Goal: Information Seeking & Learning: Learn about a topic

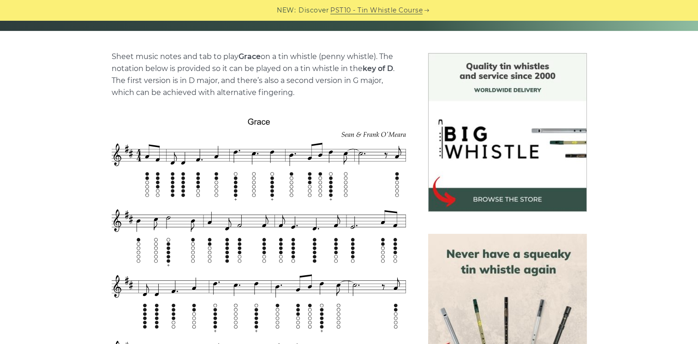
scroll to position [197, 0]
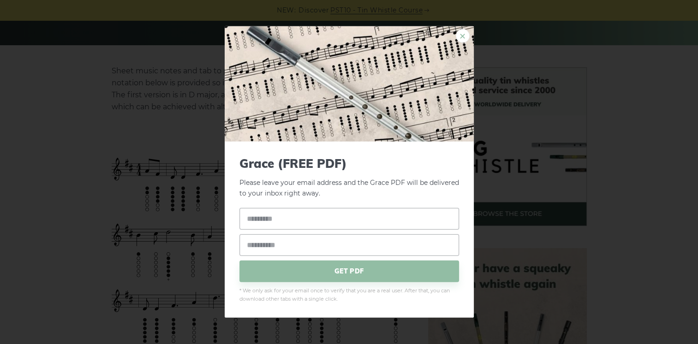
click at [461, 36] on link "×" at bounding box center [463, 36] width 14 height 14
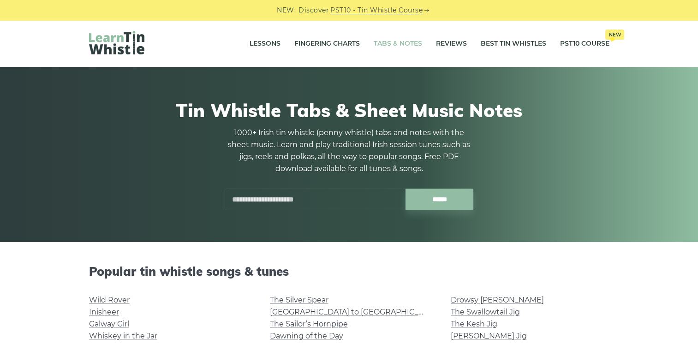
click at [365, 204] on input "text" at bounding box center [315, 200] width 181 height 22
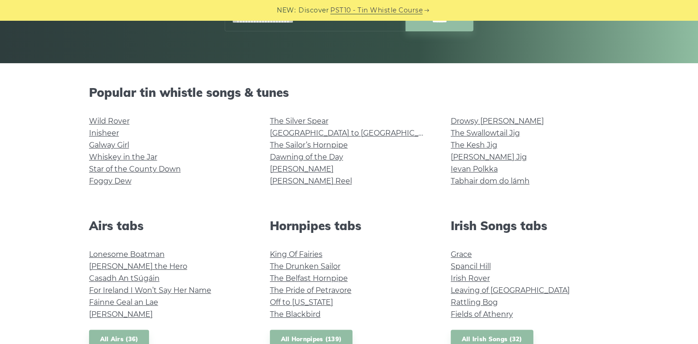
scroll to position [183, 0]
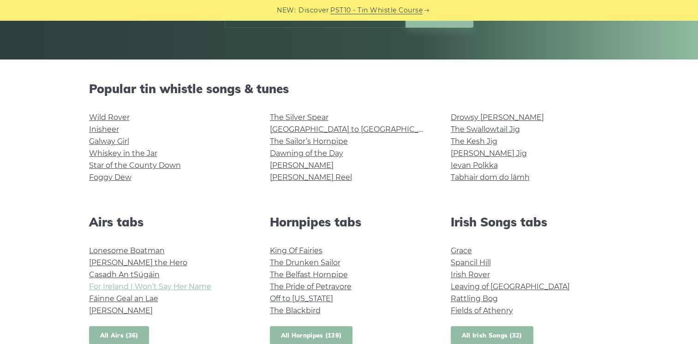
click at [166, 289] on link "For Ireland I Won’t Say Her Name" at bounding box center [150, 286] width 122 height 9
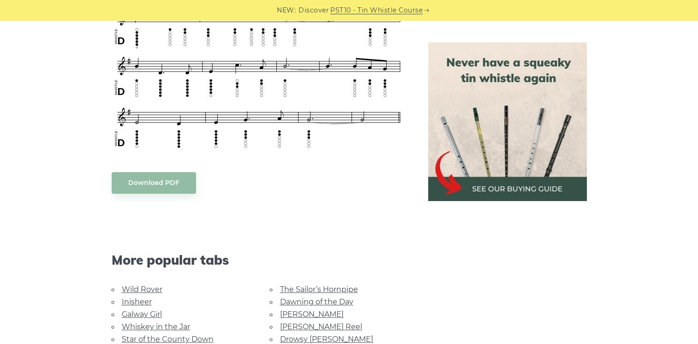
scroll to position [607, 0]
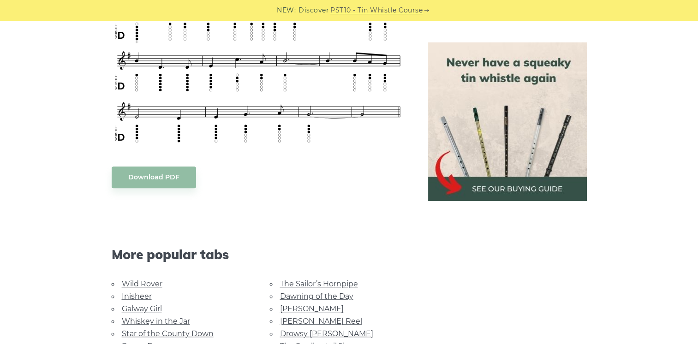
click at [168, 173] on body "NEW: Discover PST10 - Tin Whistle Course Lessons Fingering Charts Tabs & Notes …" at bounding box center [349, 212] width 698 height 1639
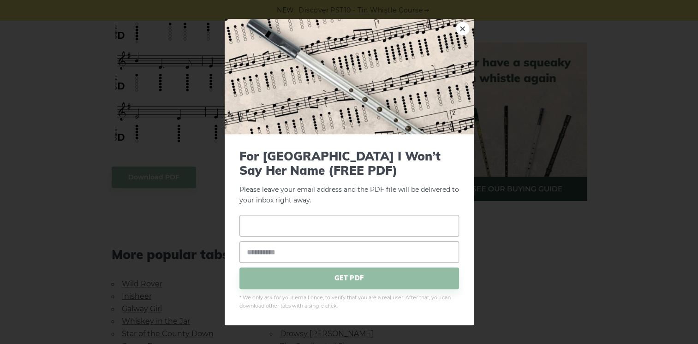
click at [291, 221] on input "text" at bounding box center [350, 226] width 220 height 22
type input "****"
click at [288, 255] on input "email" at bounding box center [350, 252] width 220 height 22
type input "*"
type input "**********"
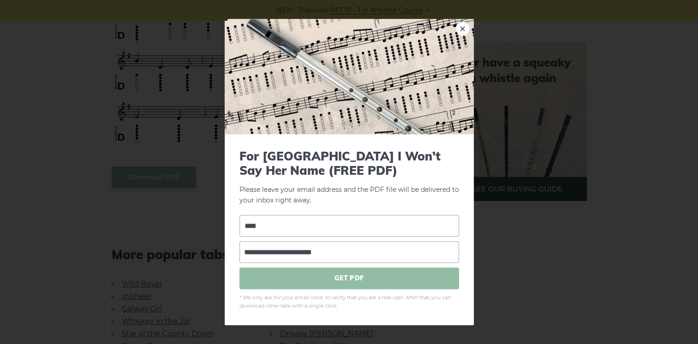
click at [341, 283] on span "GET PDF" at bounding box center [350, 279] width 220 height 22
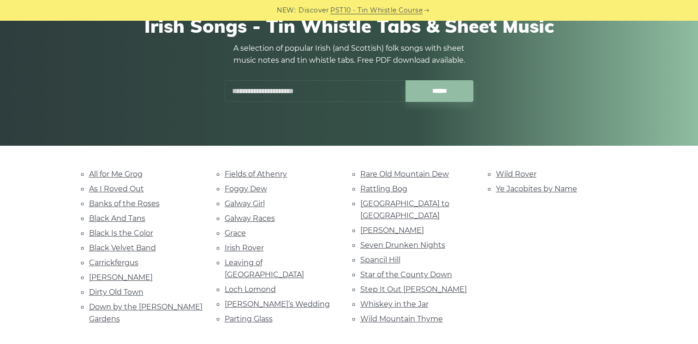
scroll to position [98, 0]
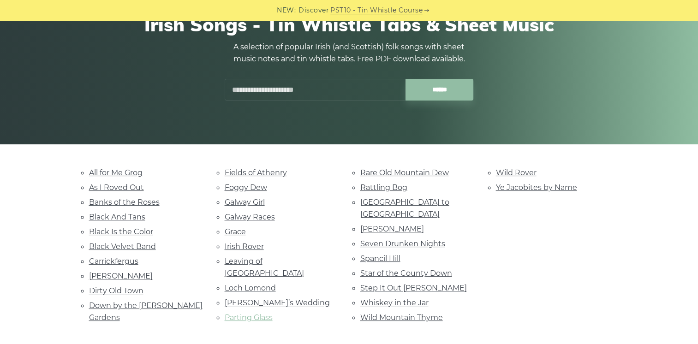
click at [240, 313] on link "Parting Glass" at bounding box center [249, 317] width 48 height 9
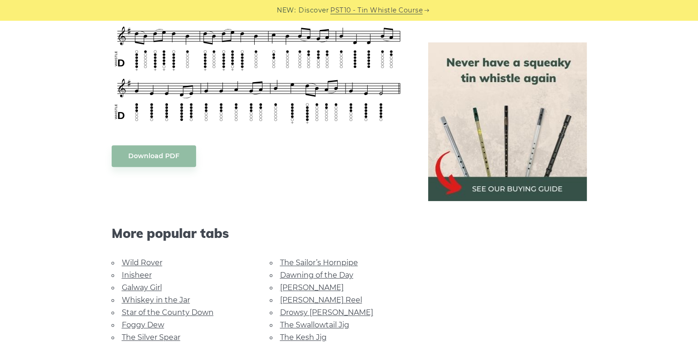
scroll to position [417, 0]
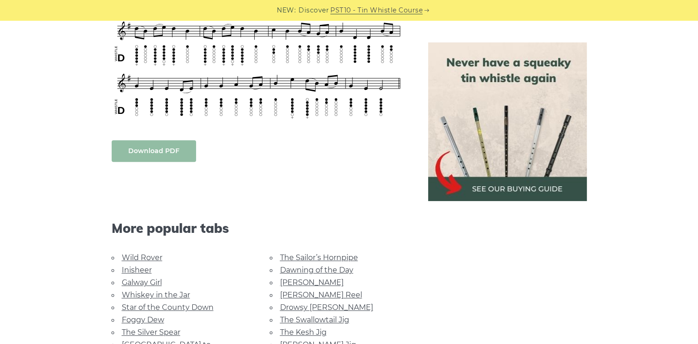
click at [155, 151] on link "Download PDF" at bounding box center [154, 151] width 84 height 22
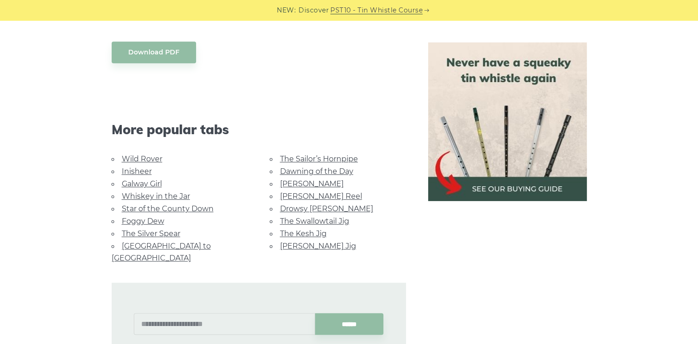
scroll to position [517, 0]
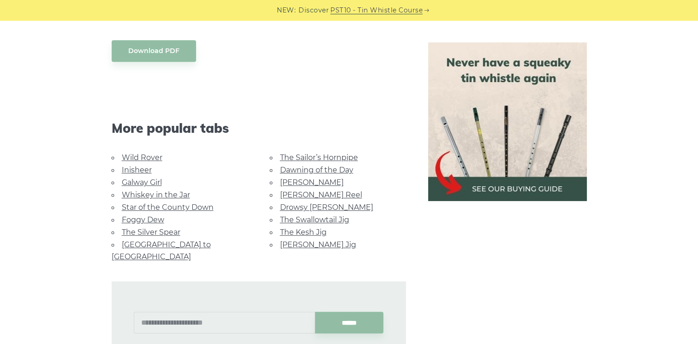
drag, startPoint x: 695, startPoint y: 145, endPoint x: 698, endPoint y: 136, distance: 9.8
click at [696, 136] on div "Sheet music (notes) and tab to play Parting Glass on a tin whistle (penny whist…" at bounding box center [349, 58] width 698 height 620
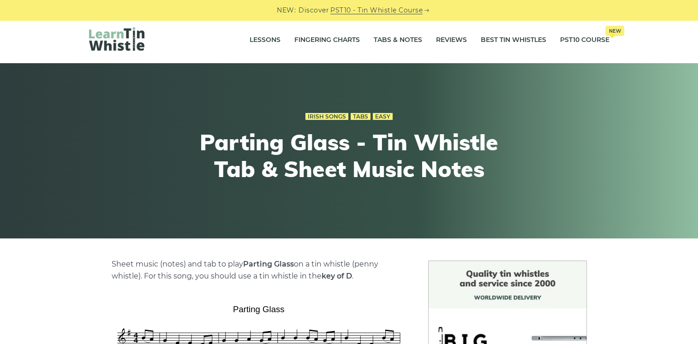
scroll to position [0, 0]
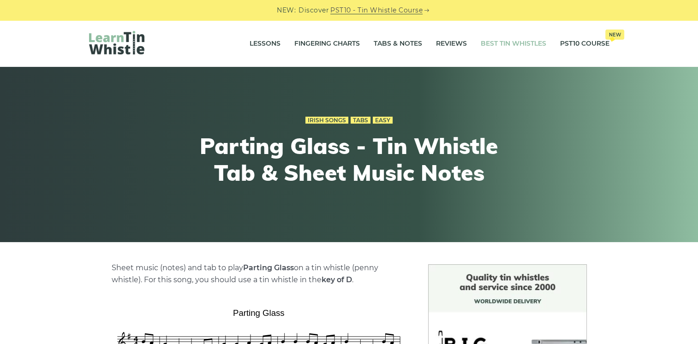
click at [485, 45] on link "Best Tin Whistles" at bounding box center [514, 43] width 66 height 23
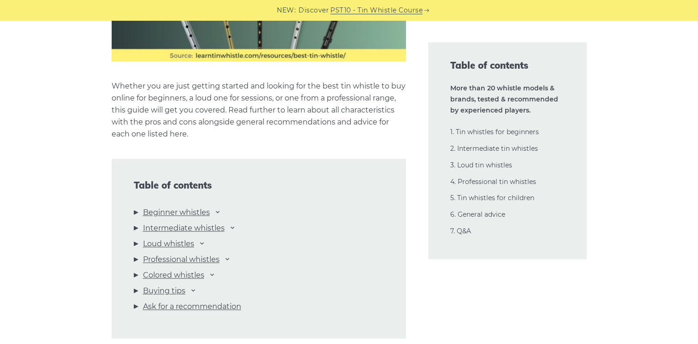
scroll to position [986, 0]
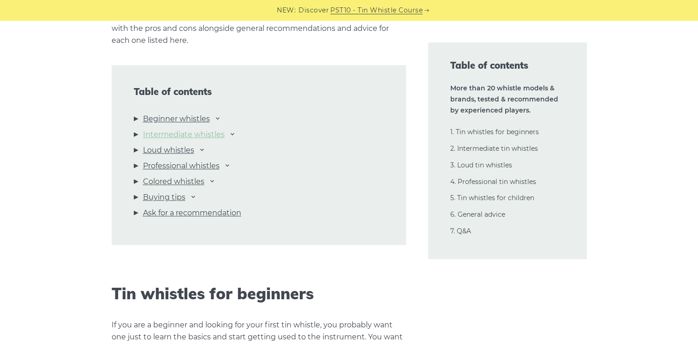
click at [206, 135] on link "Intermediate whistles" at bounding box center [184, 135] width 82 height 12
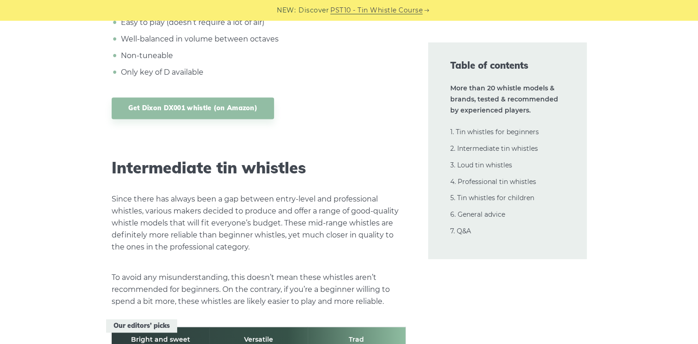
scroll to position [5022, 0]
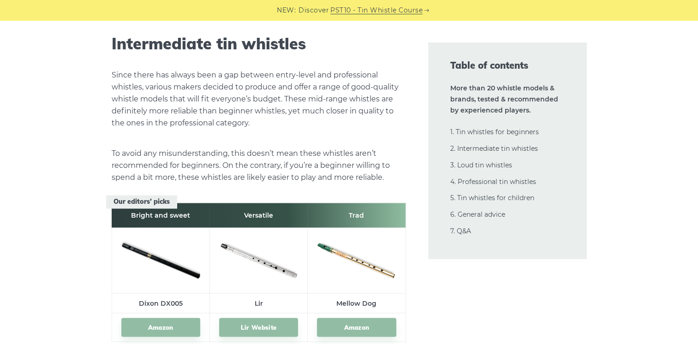
click at [587, 86] on div "Table of contents More than 20 whistle models & brands, tested & recommended by…" at bounding box center [507, 150] width 181 height 217
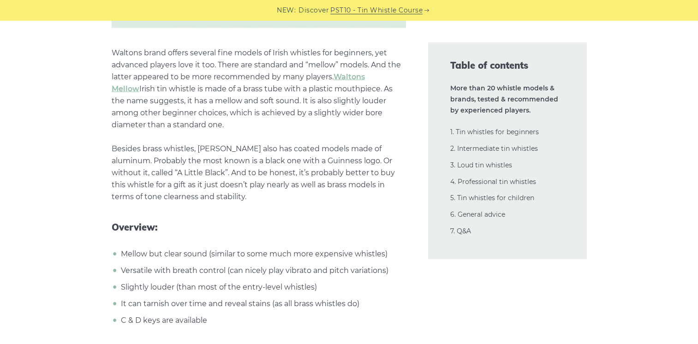
scroll to position [0, 0]
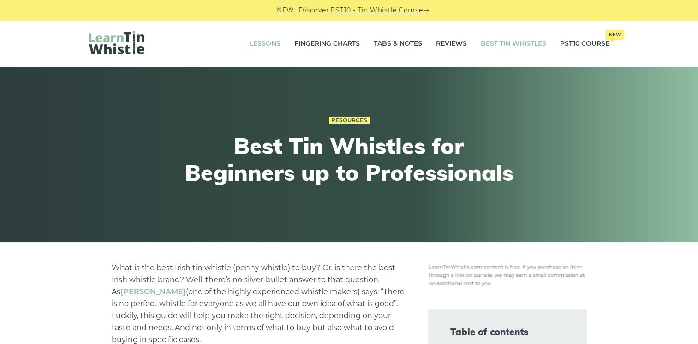
click at [266, 43] on link "Lessons" at bounding box center [265, 43] width 31 height 23
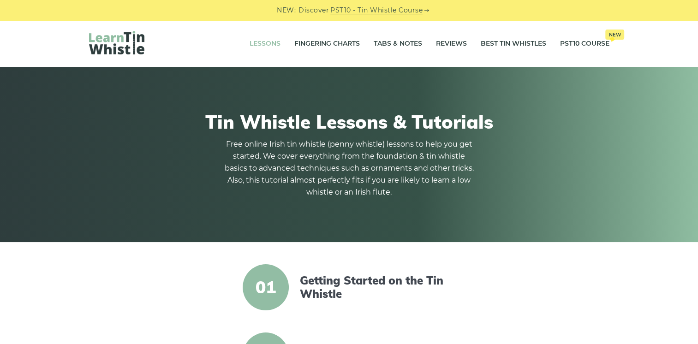
click at [365, 9] on link "PST10 - Tin Whistle Course" at bounding box center [376, 10] width 92 height 11
